Goal: Submit feedback/report problem

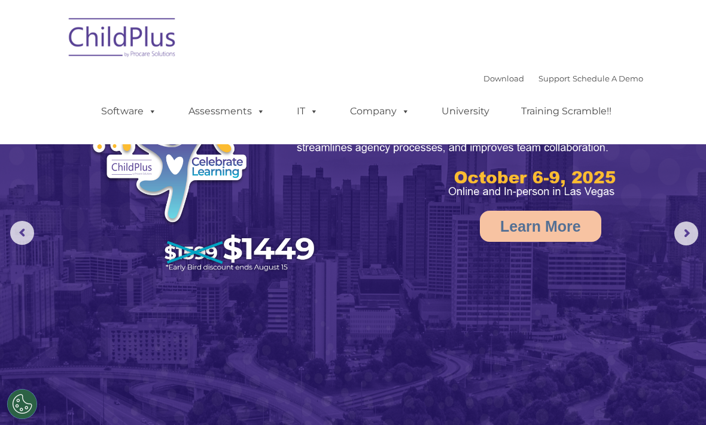
scroll to position [1, 0]
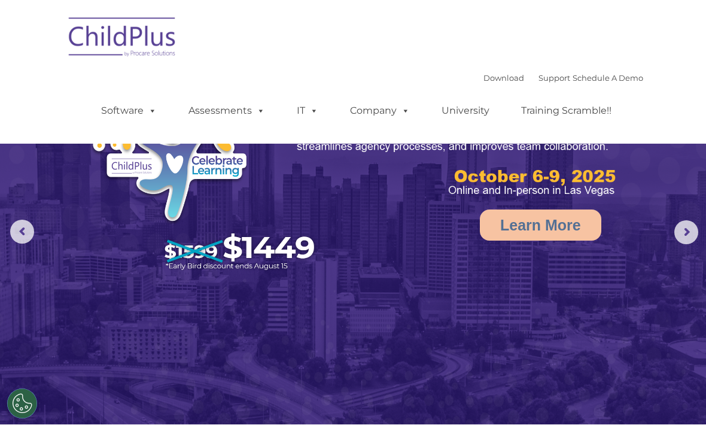
select select "MEDIUM"
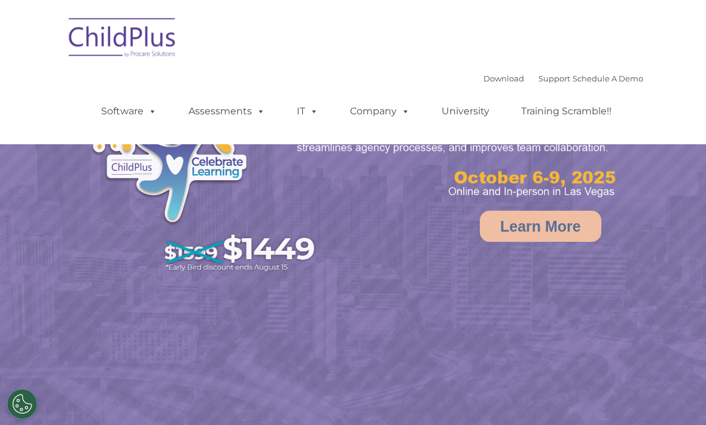
select select "MEDIUM"
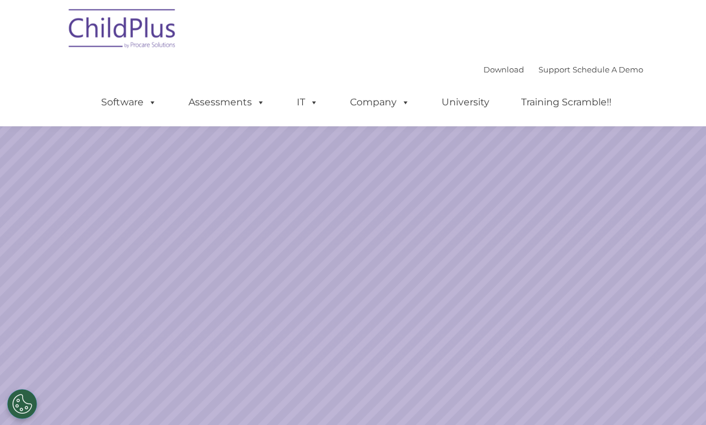
scroll to position [66, 0]
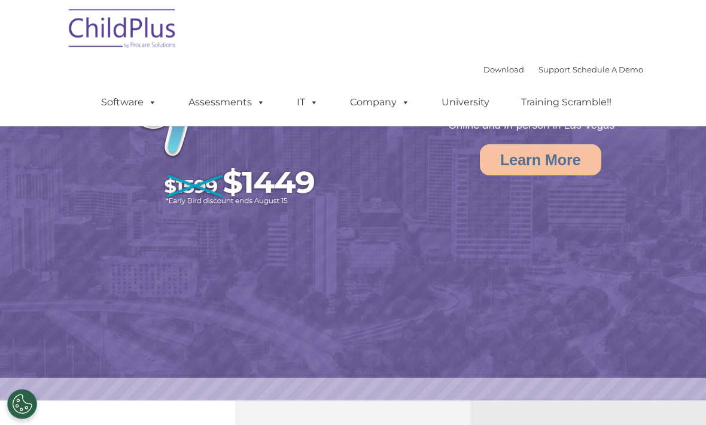
select select "MEDIUM"
